Goal: Download file/media

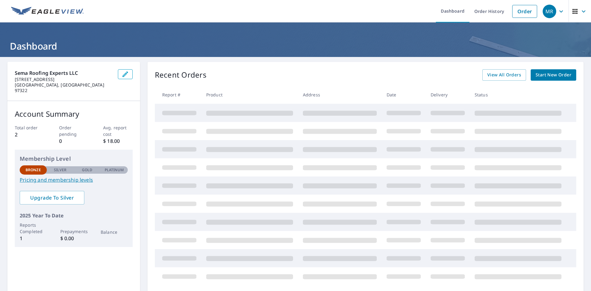
click at [266, 81] on div "Recent Orders View All Orders Start New Order Report # Product Address Date Del…" at bounding box center [365, 177] width 436 height 231
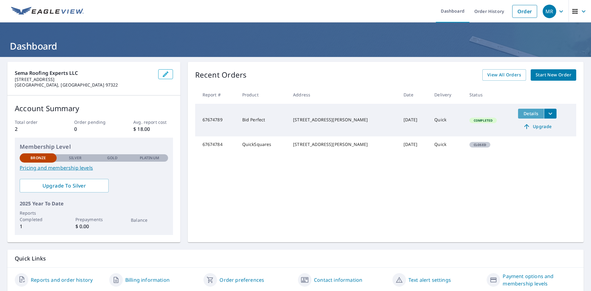
click at [529, 110] on span "Details" at bounding box center [530, 113] width 18 height 6
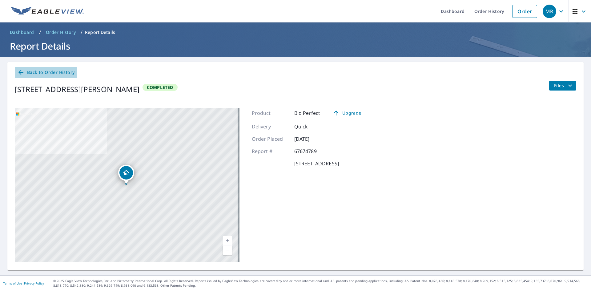
click at [31, 74] on span "Back to Order History" at bounding box center [45, 73] width 57 height 8
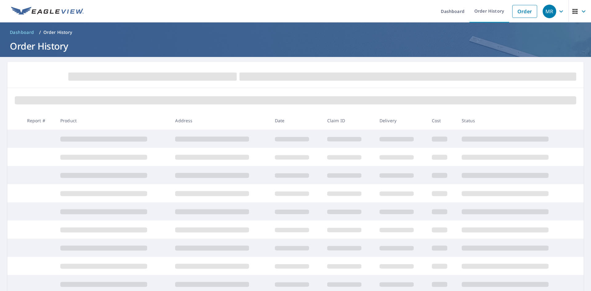
click at [474, 121] on th "Status" at bounding box center [514, 120] width 115 height 18
click at [270, 155] on td at bounding box center [296, 157] width 52 height 18
click at [476, 14] on link "Order History" at bounding box center [489, 11] width 40 height 22
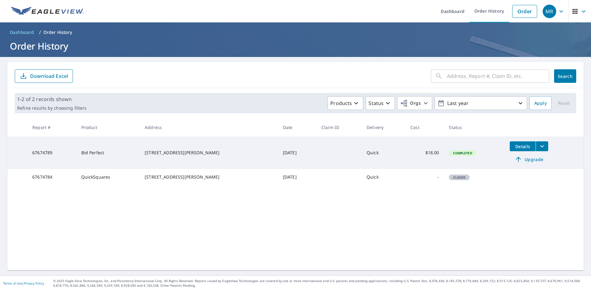
click at [538, 145] on icon "filesDropdownBtn-67674789" at bounding box center [541, 145] width 7 height 7
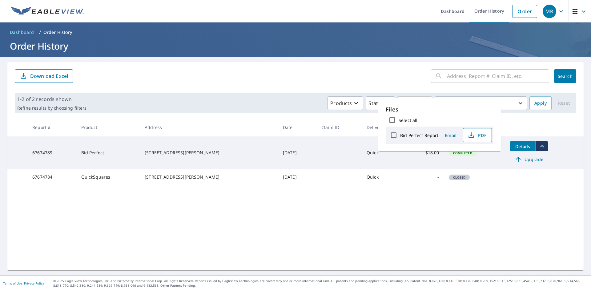
click at [480, 130] on button "PDF" at bounding box center [477, 135] width 29 height 14
click at [371, 210] on div "​ Search Download Excel 1-2 of 2 records shown Refine results by choosing filte…" at bounding box center [295, 166] width 576 height 208
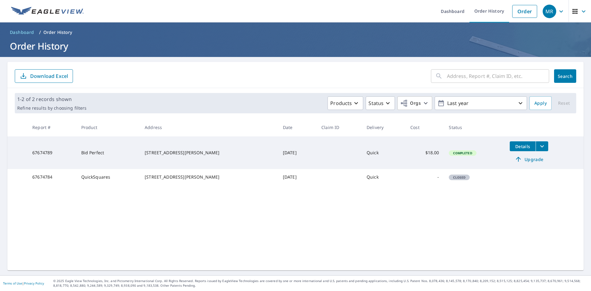
click at [158, 159] on td "[STREET_ADDRESS][PERSON_NAME]" at bounding box center [209, 152] width 138 height 33
drag, startPoint x: 34, startPoint y: 152, endPoint x: 270, endPoint y: 160, distance: 235.8
click at [267, 160] on tr "67674789 Bid Perfect 3423 NW Glenridge Dr Corvallis, OR 97330 Sep 30, 2025 Quic…" at bounding box center [295, 152] width 576 height 33
click at [316, 155] on td at bounding box center [338, 152] width 45 height 33
click at [38, 11] on img at bounding box center [47, 11] width 73 height 9
